Goal: Task Accomplishment & Management: Manage account settings

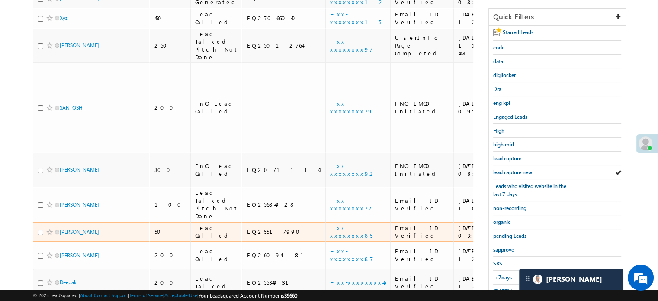
scroll to position [173, 0]
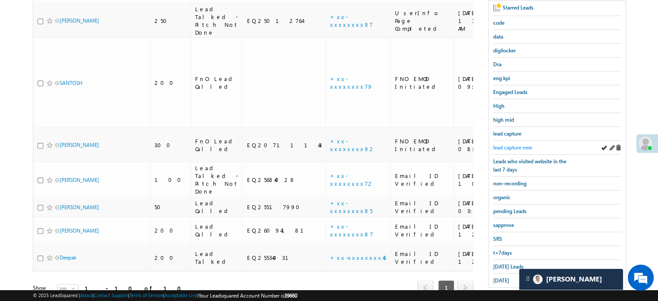
click at [525, 145] on span "lead capture new" at bounding box center [512, 147] width 39 height 6
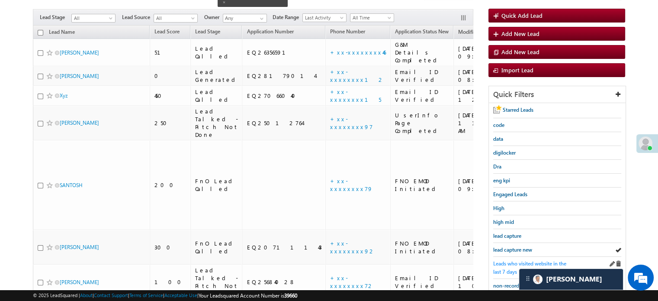
scroll to position [87, 0]
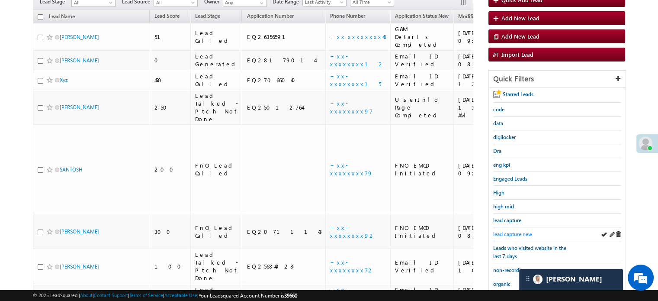
click at [515, 233] on span "lead capture new" at bounding box center [512, 234] width 39 height 6
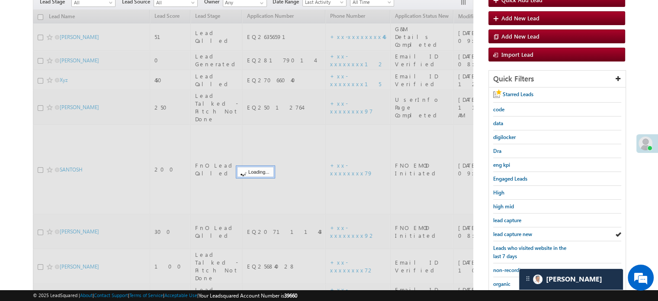
click at [515, 233] on span "lead capture new" at bounding box center [512, 234] width 39 height 6
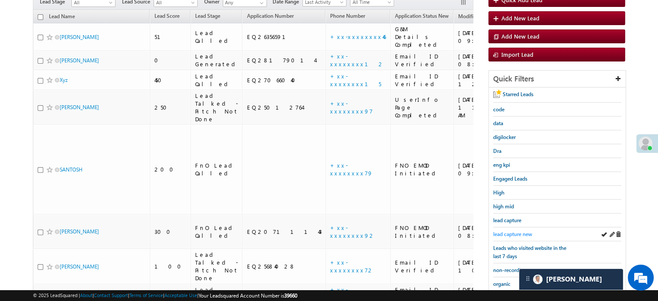
click at [505, 231] on span "lead capture new" at bounding box center [512, 234] width 39 height 6
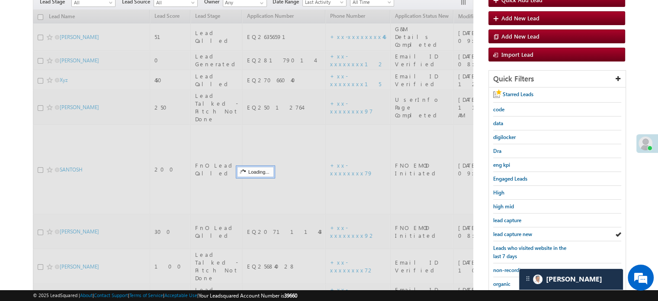
click at [505, 231] on span "lead capture new" at bounding box center [512, 234] width 39 height 6
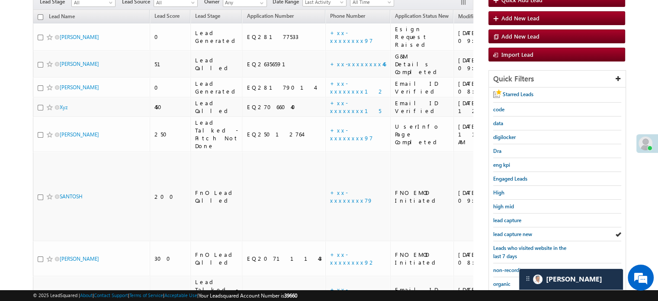
click at [505, 231] on span "lead capture new" at bounding box center [512, 234] width 39 height 6
click at [508, 231] on span "lead capture new" at bounding box center [512, 234] width 39 height 6
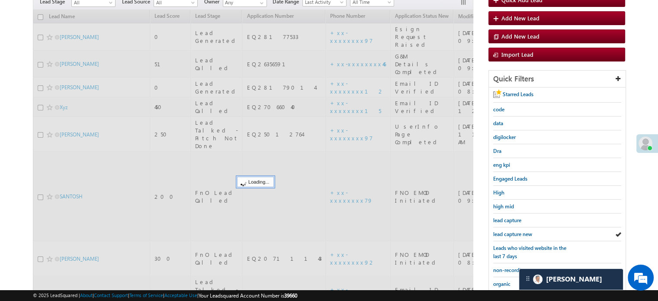
click at [511, 231] on span "lead capture new" at bounding box center [512, 234] width 39 height 6
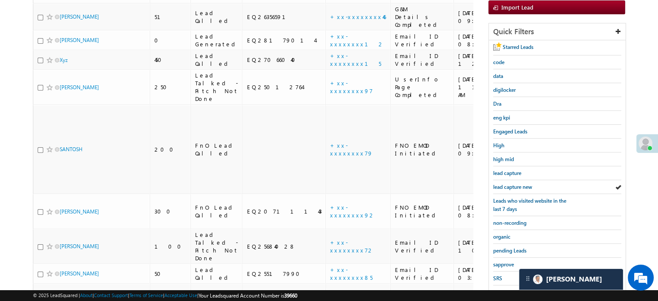
scroll to position [186, 0]
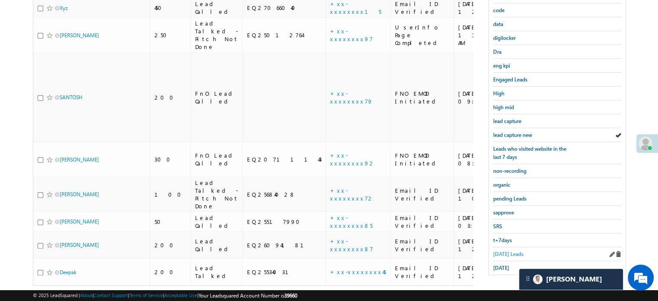
click at [505, 251] on span "Today's Leads" at bounding box center [508, 254] width 30 height 6
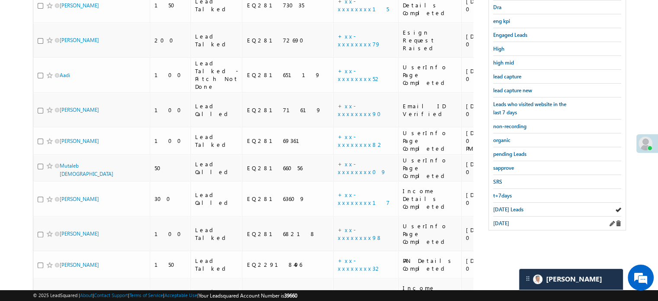
scroll to position [120, 0]
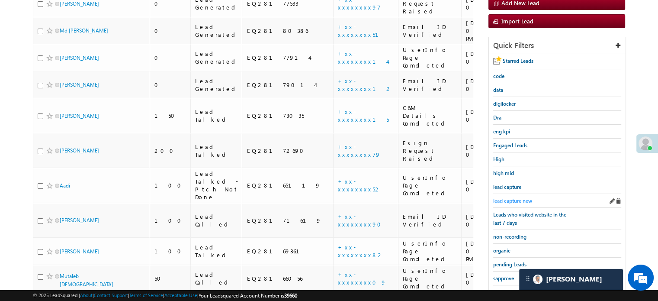
click at [523, 199] on span "lead capture new" at bounding box center [512, 200] width 39 height 6
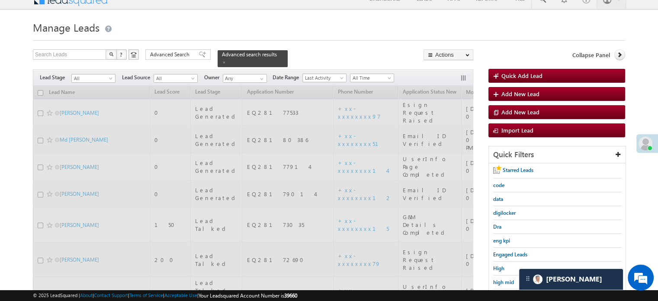
scroll to position [0, 0]
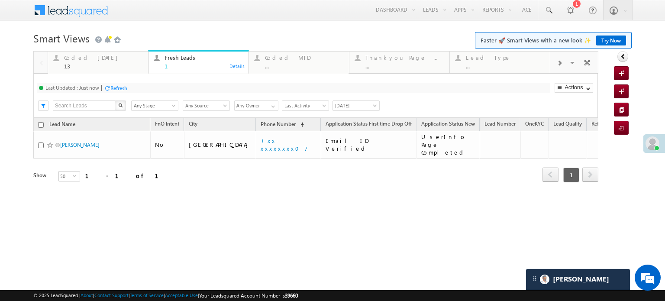
click at [117, 90] on div "Refresh" at bounding box center [118, 88] width 17 height 6
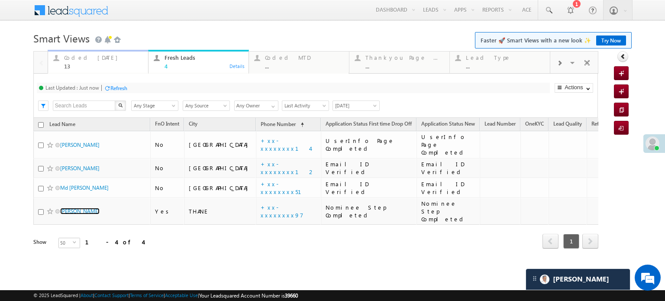
click at [77, 60] on div "Coded Today" at bounding box center [103, 57] width 79 height 7
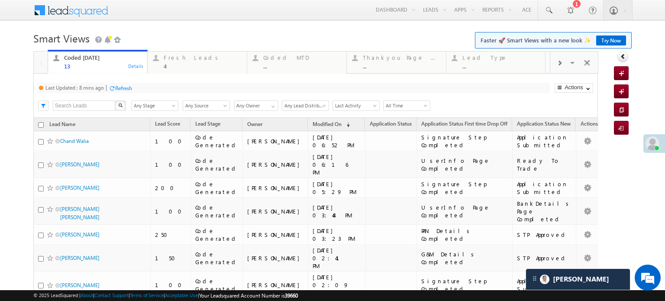
click at [122, 89] on div "Refresh" at bounding box center [123, 88] width 17 height 6
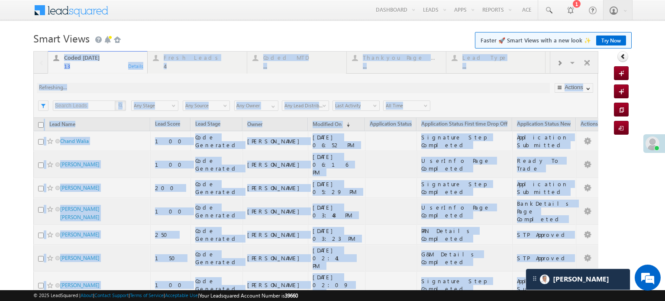
click at [122, 89] on div at bounding box center [315, 272] width 565 height 443
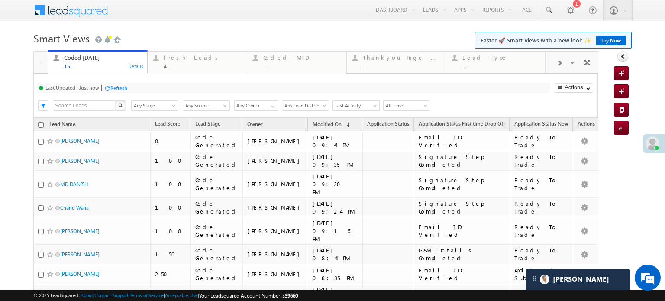
click at [123, 90] on div "Refresh" at bounding box center [118, 88] width 17 height 6
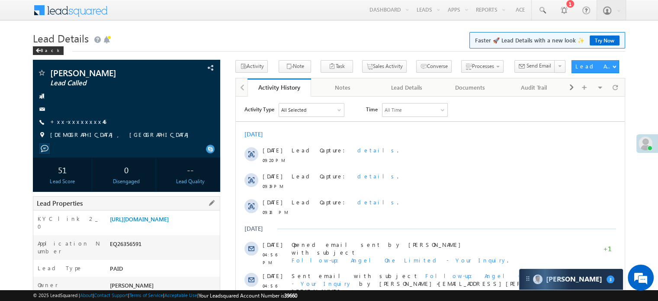
scroll to position [130, 0]
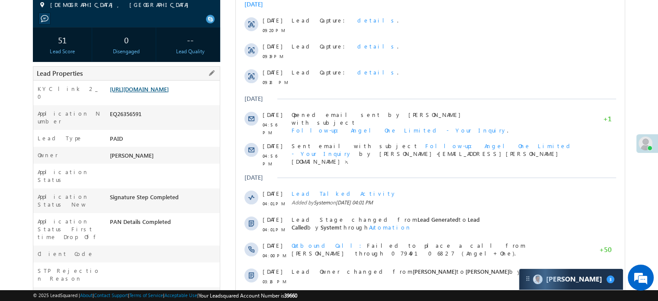
click at [163, 93] on link "[URL][DOMAIN_NAME]" at bounding box center [139, 88] width 59 height 7
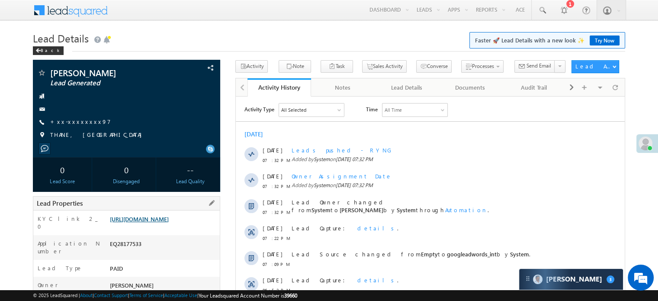
click at [169, 222] on link "https://angelbroking1-pk3em7sa.customui-test.leadsquared.com?leadId=6ecc9f00-f4…" at bounding box center [139, 218] width 59 height 7
